Goal: Task Accomplishment & Management: Use online tool/utility

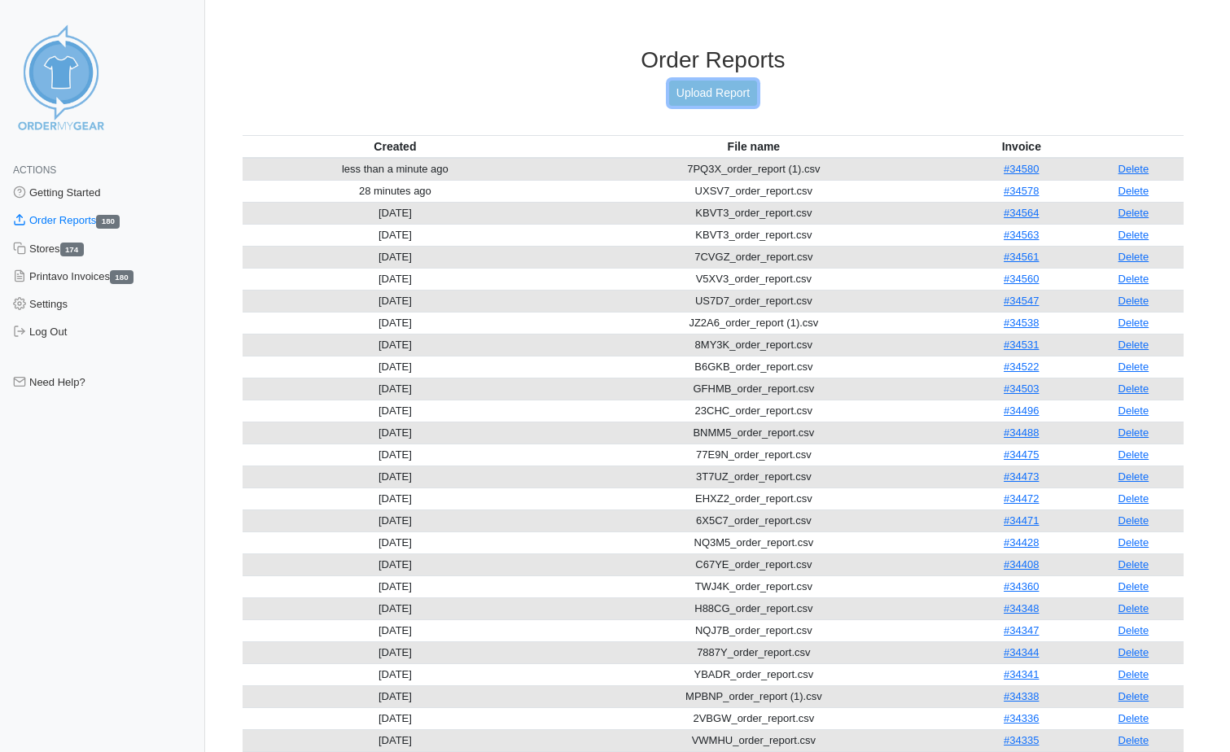
click at [699, 92] on link "Upload Report" at bounding box center [713, 93] width 88 height 25
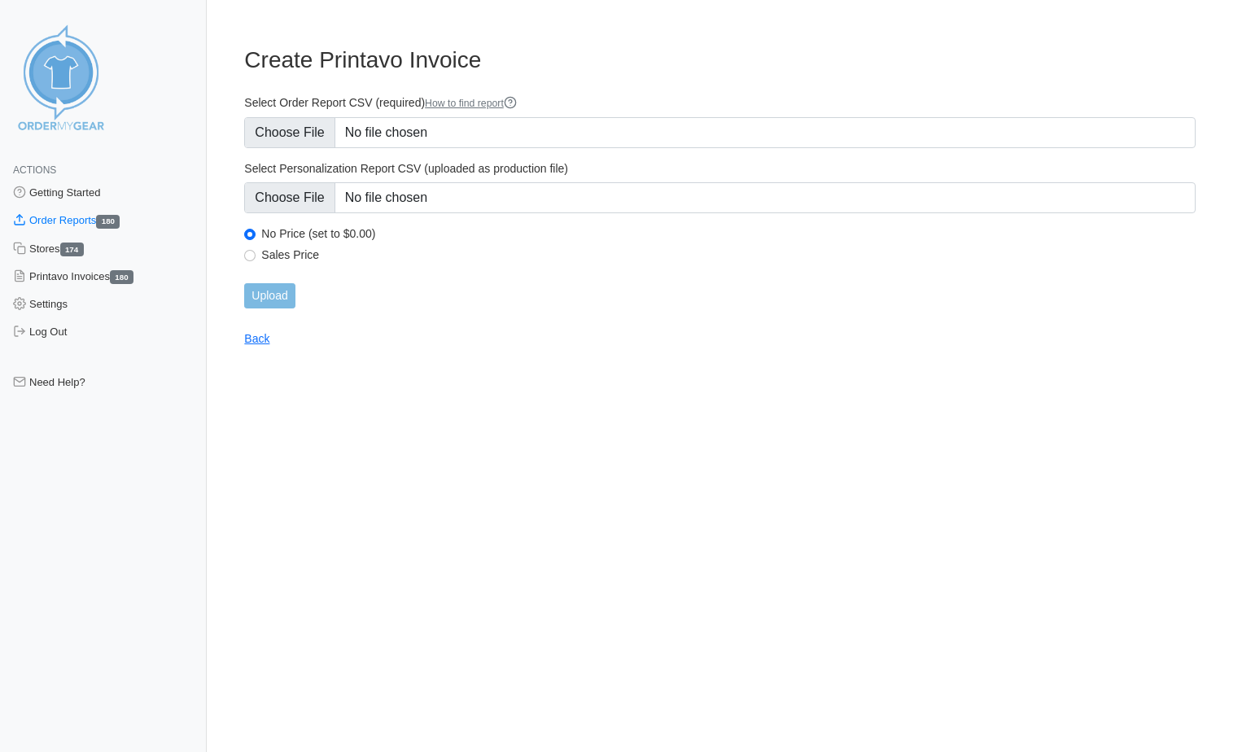
type input "C:\fakepath\AD6GB_order_report.csv"
click at [268, 303] on input "Upload" at bounding box center [269, 295] width 50 height 25
